Goal: Transaction & Acquisition: Obtain resource

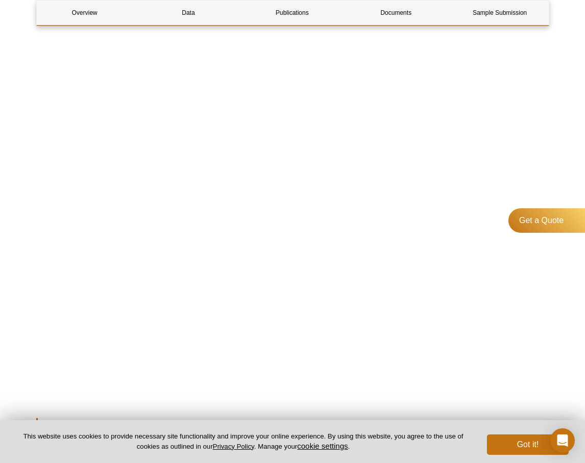
scroll to position [3186, 0]
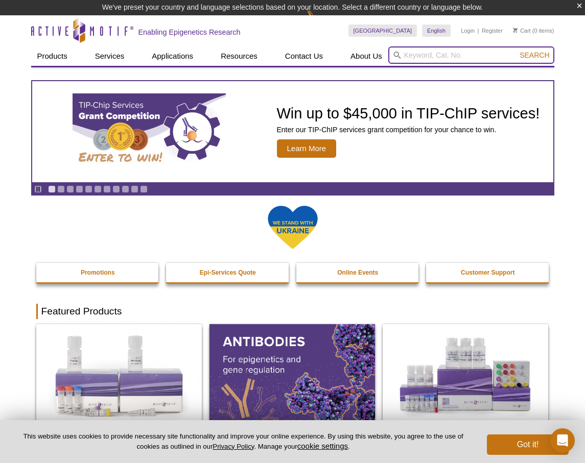
click at [446, 55] on input "search" at bounding box center [471, 54] width 166 height 17
type input "atac"
click at [516, 51] on button "Search" at bounding box center [534, 55] width 36 height 9
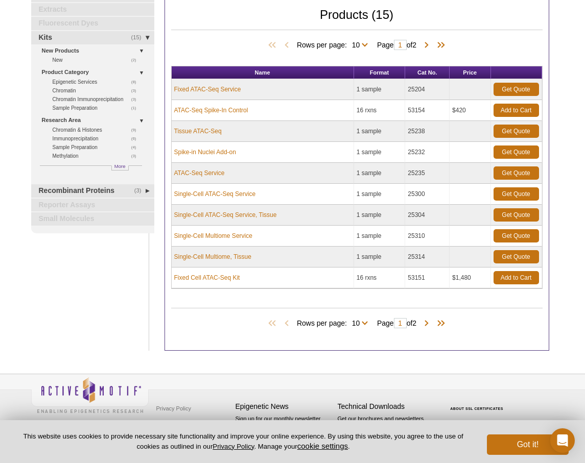
scroll to position [97, 0]
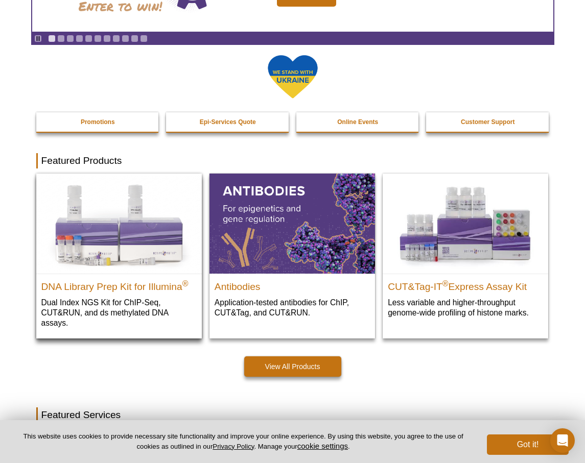
scroll to position [138, 0]
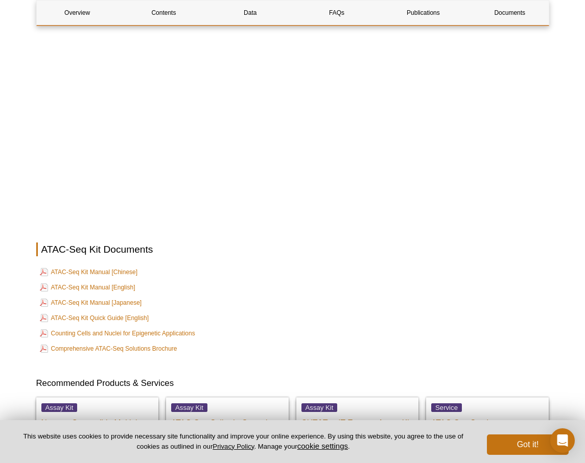
scroll to position [2778, 0]
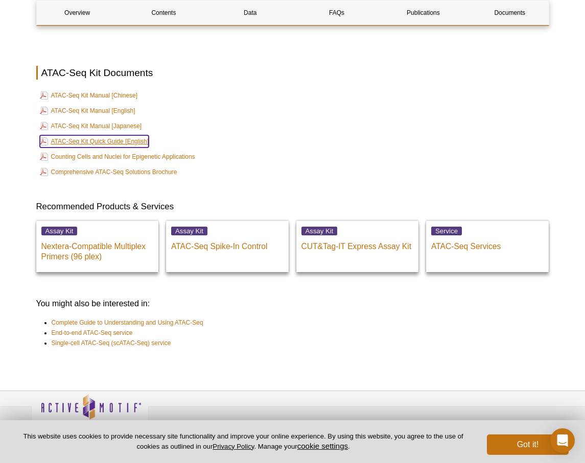
click at [101, 135] on link "ATAC-Seq Kit Quick Guide [English]" at bounding box center [94, 141] width 109 height 12
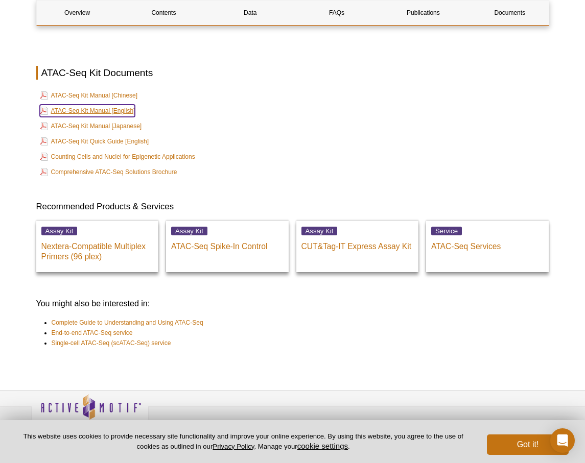
click at [122, 105] on link "ATAC-Seq Kit Manual [English]" at bounding box center [88, 111] width 96 height 12
